Goal: Navigation & Orientation: Find specific page/section

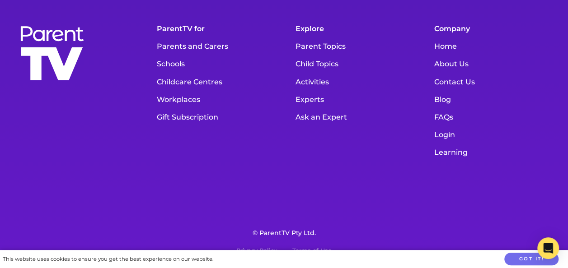
click at [456, 66] on link "About Us" at bounding box center [491, 64] width 125 height 18
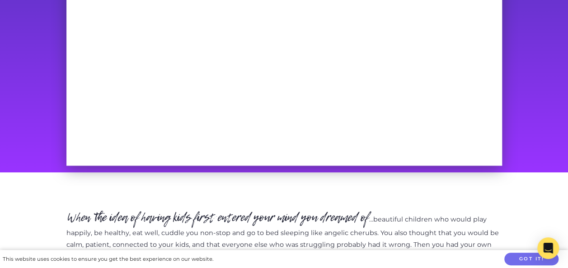
scroll to position [587, 0]
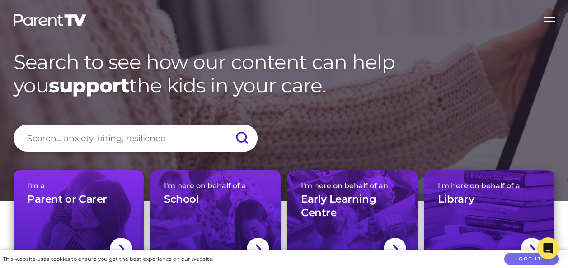
scroll to position [12446, 0]
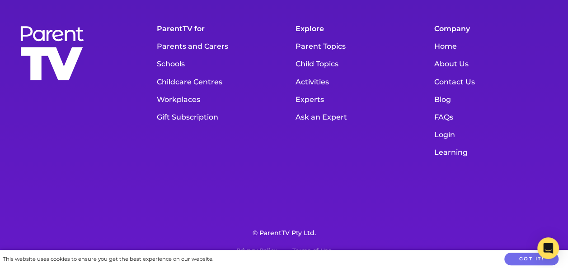
click at [441, 79] on link "Contact Us" at bounding box center [491, 82] width 125 height 18
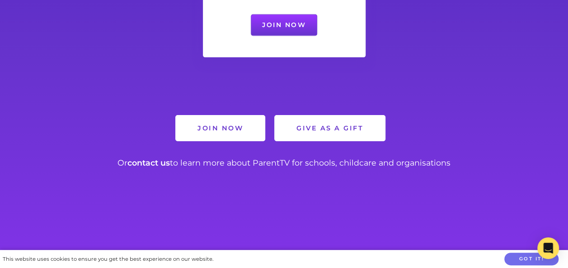
scroll to position [903, 0]
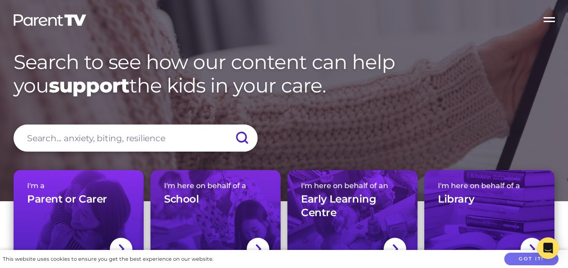
scroll to position [12446, 0]
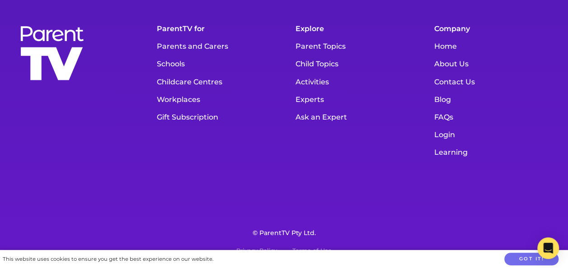
click at [450, 81] on link "Contact Us" at bounding box center [491, 82] width 125 height 18
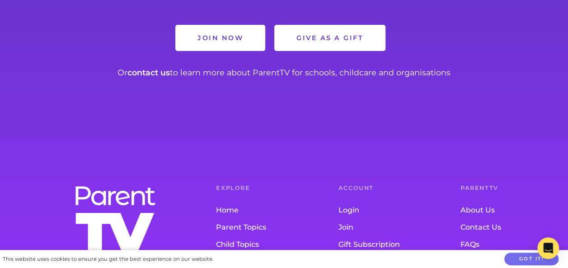
scroll to position [903, 0]
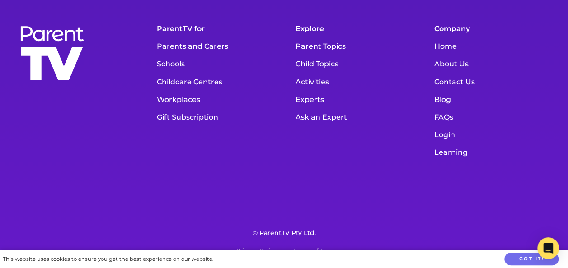
drag, startPoint x: 458, startPoint y: 65, endPoint x: 461, endPoint y: 69, distance: 4.8
click at [458, 65] on link "About Us" at bounding box center [491, 64] width 125 height 18
click at [448, 48] on link "Home" at bounding box center [491, 46] width 125 height 18
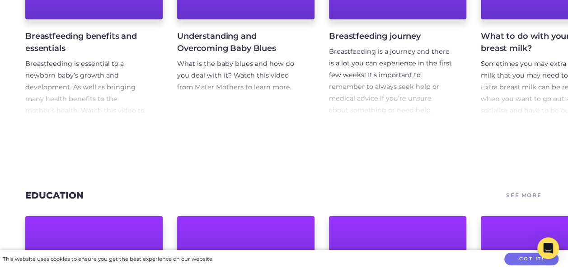
scroll to position [4883, 0]
